Goal: Task Accomplishment & Management: Manage account settings

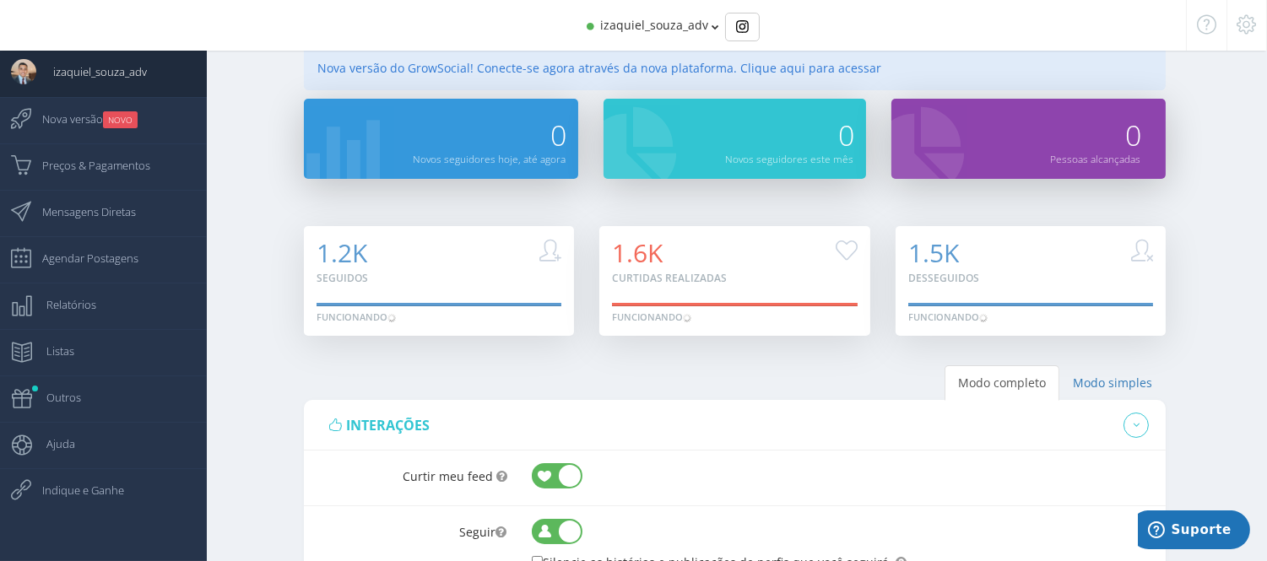
scroll to position [17, 0]
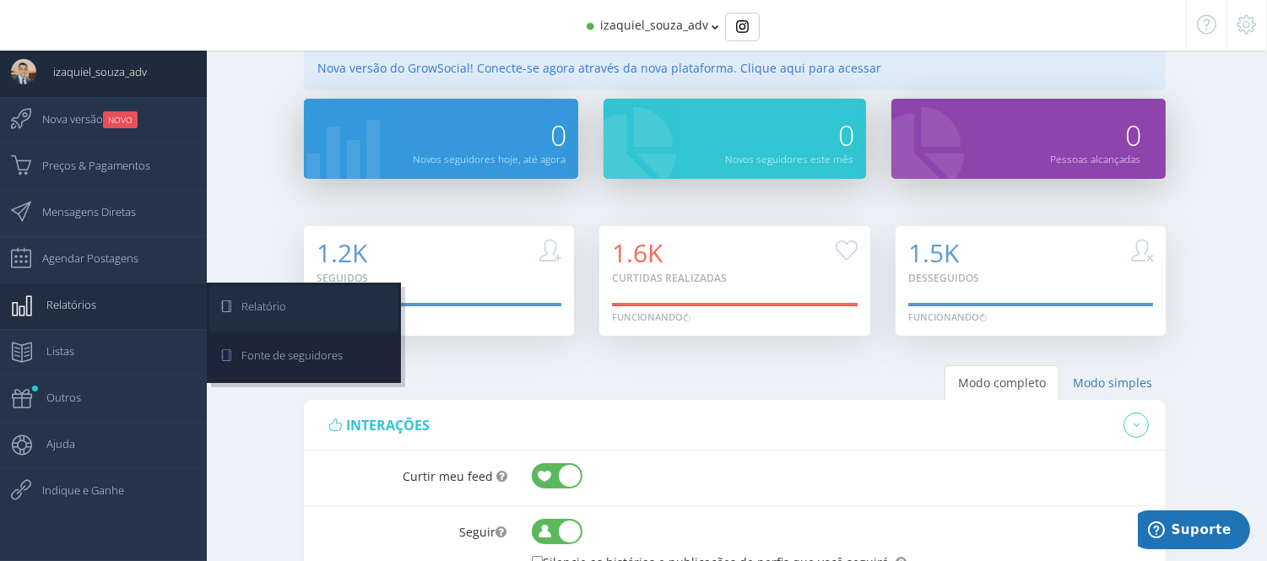
click at [223, 296] on icon at bounding box center [216, 306] width 15 height 42
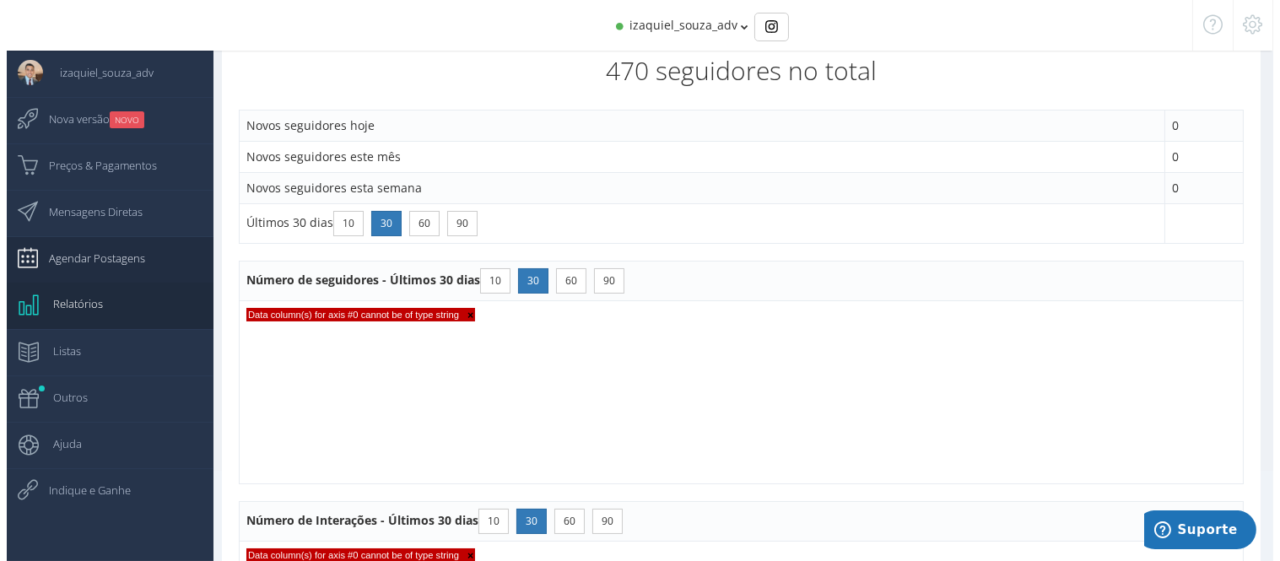
scroll to position [17, 0]
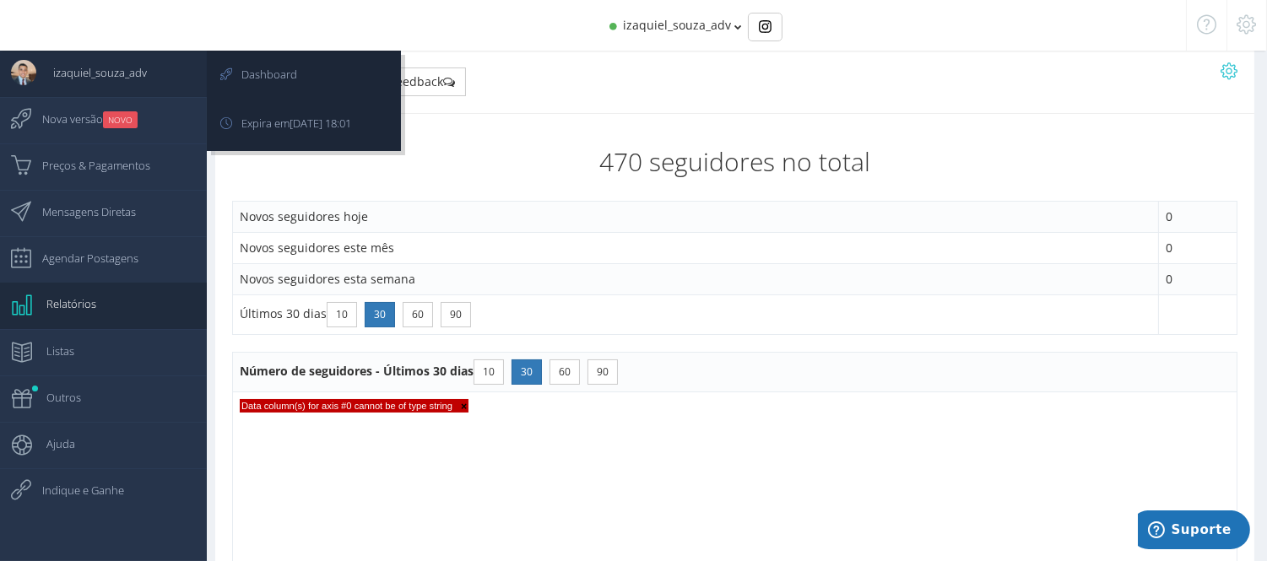
click at [80, 68] on span "izaquiel_souza_adv" at bounding box center [91, 72] width 111 height 42
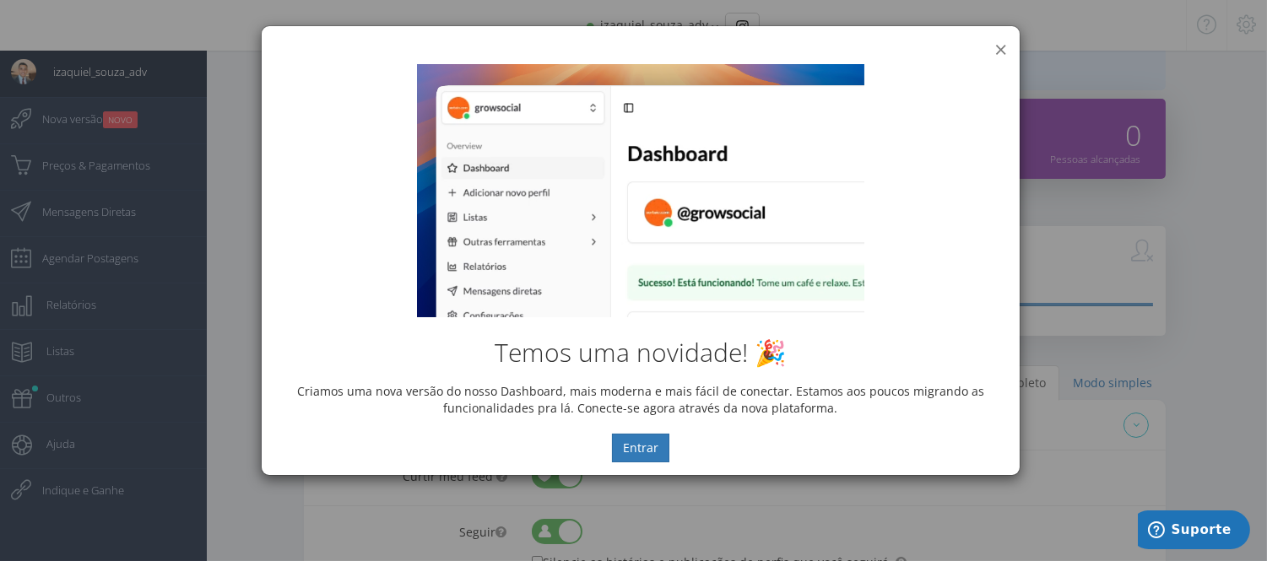
click at [997, 44] on button "×" at bounding box center [1000, 49] width 13 height 23
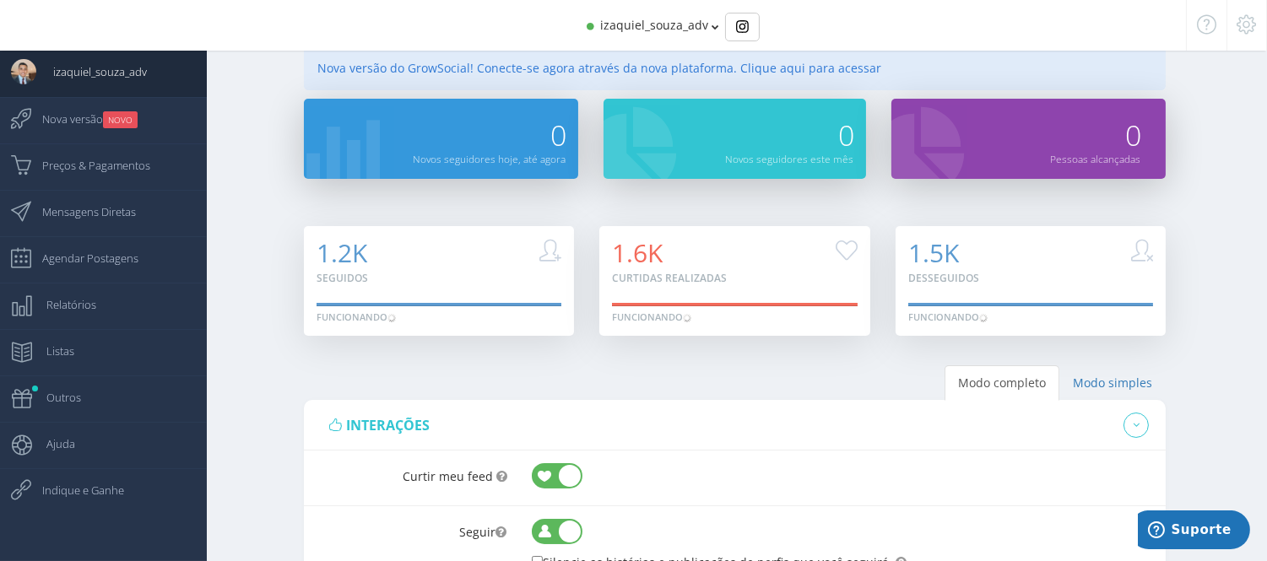
click at [699, 30] on span "izaquiel_souza_adv" at bounding box center [654, 25] width 108 height 16
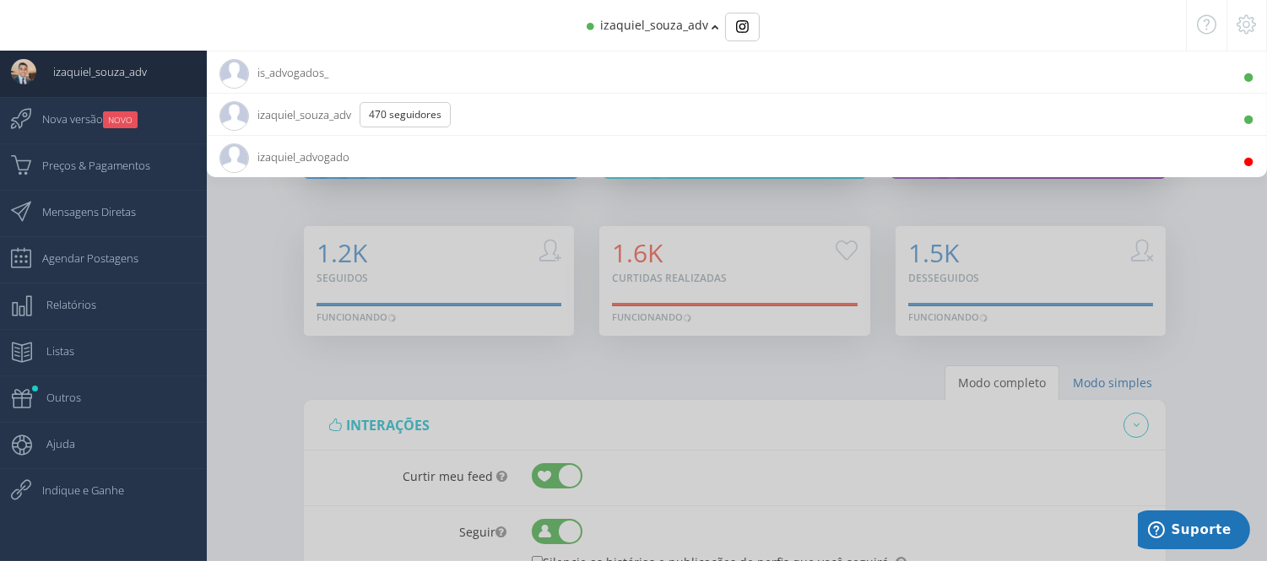
click at [699, 30] on span "izaquiel_souza_adv" at bounding box center [654, 25] width 108 height 16
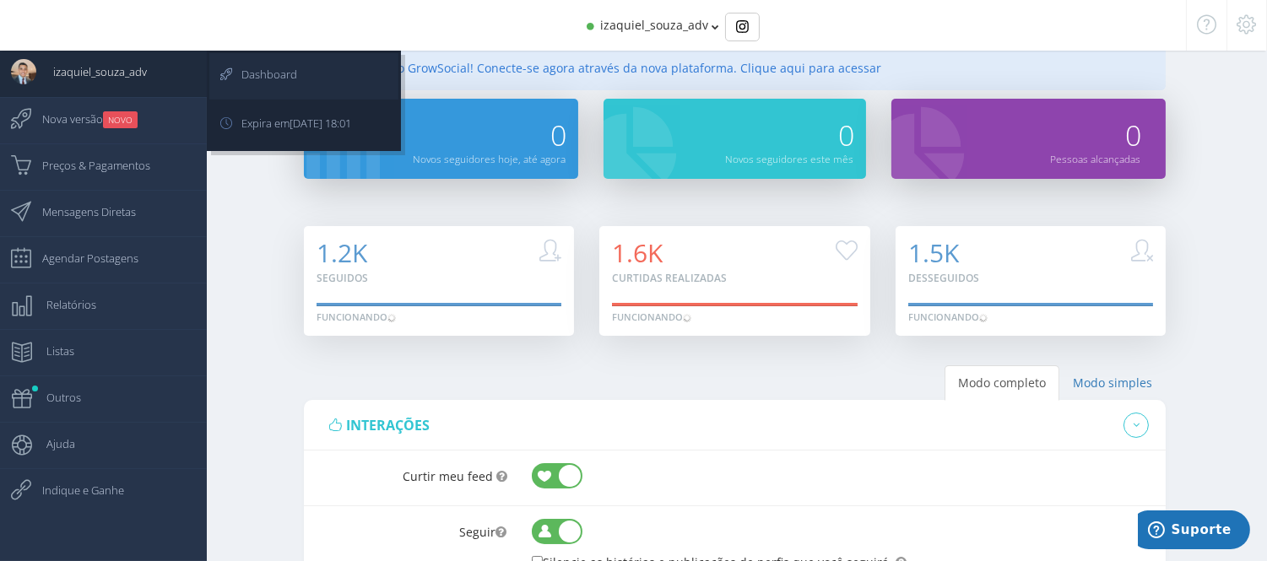
click at [315, 68] on link "Dashboard" at bounding box center [303, 76] width 189 height 46
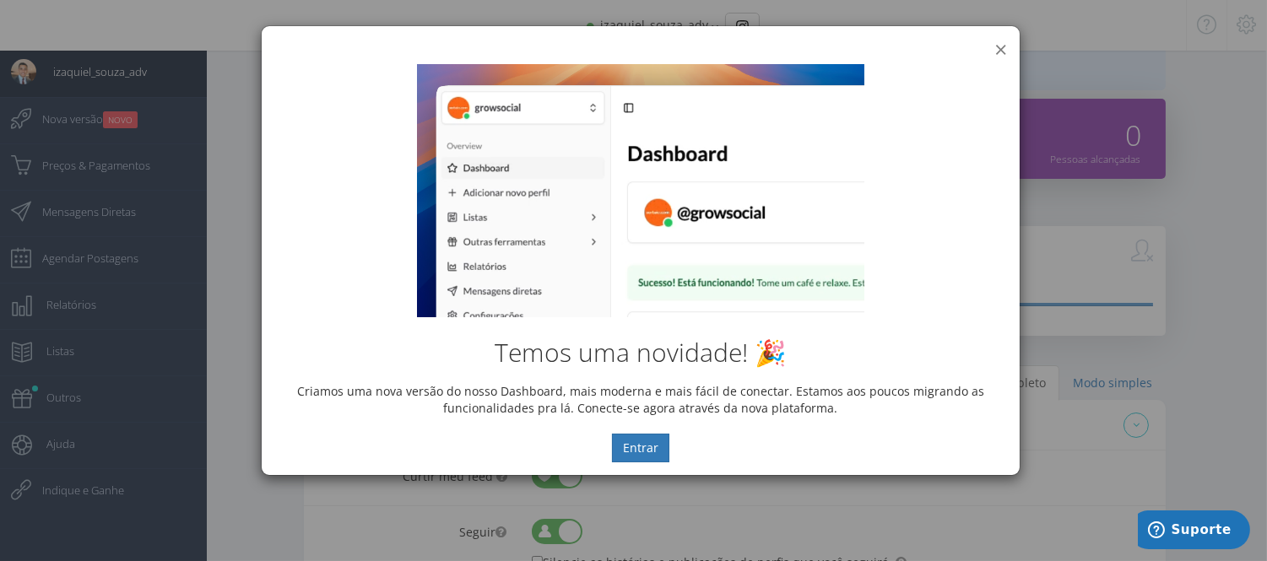
click at [998, 51] on div "× IG Grow Social Temos uma novidade! 🎉 Criamos uma nova versão do nosso Dashboa…" at bounding box center [641, 250] width 760 height 451
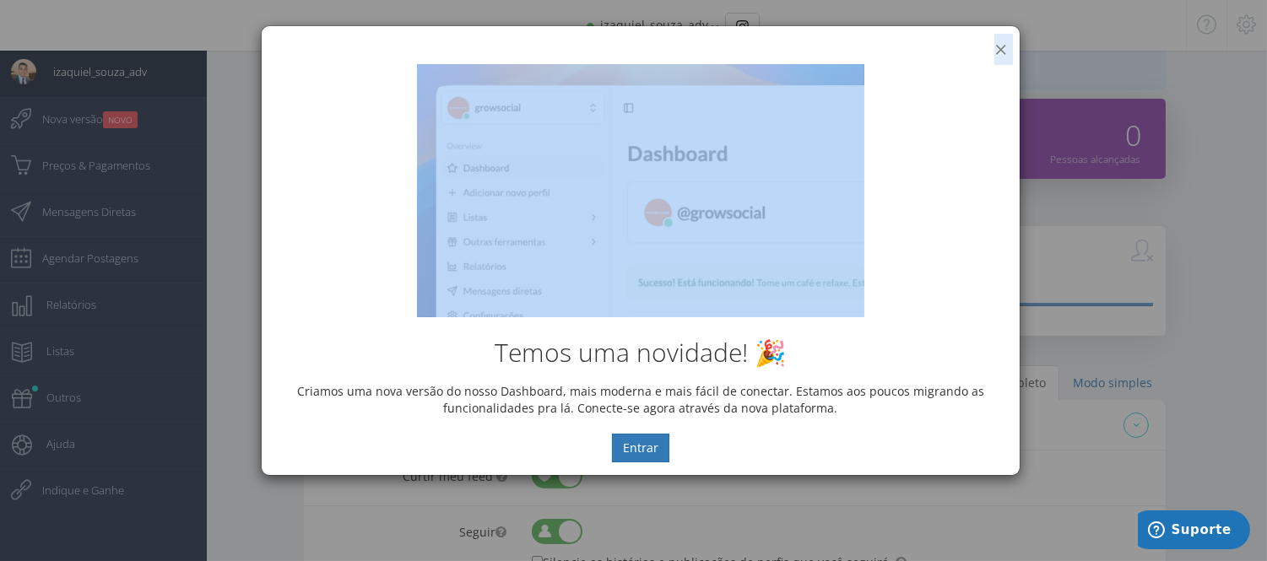
click at [998, 51] on button "×" at bounding box center [1000, 49] width 13 height 23
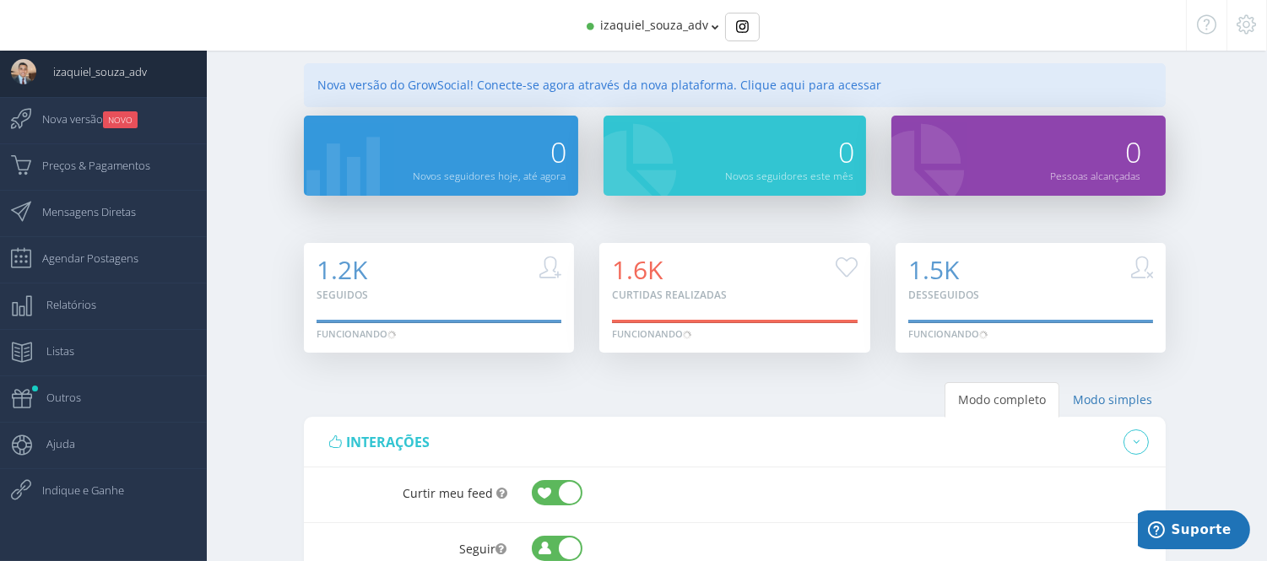
click at [365, 490] on div "Curtir meu feed" at bounding box center [412, 491] width 215 height 46
click at [368, 518] on div "Curtir meu feed 1" at bounding box center [735, 496] width 862 height 56
drag, startPoint x: 368, startPoint y: 518, endPoint x: 352, endPoint y: 515, distance: 16.4
click at [352, 515] on div "Curtir meu feed 1" at bounding box center [735, 496] width 862 height 56
